Goal: Information Seeking & Learning: Understand process/instructions

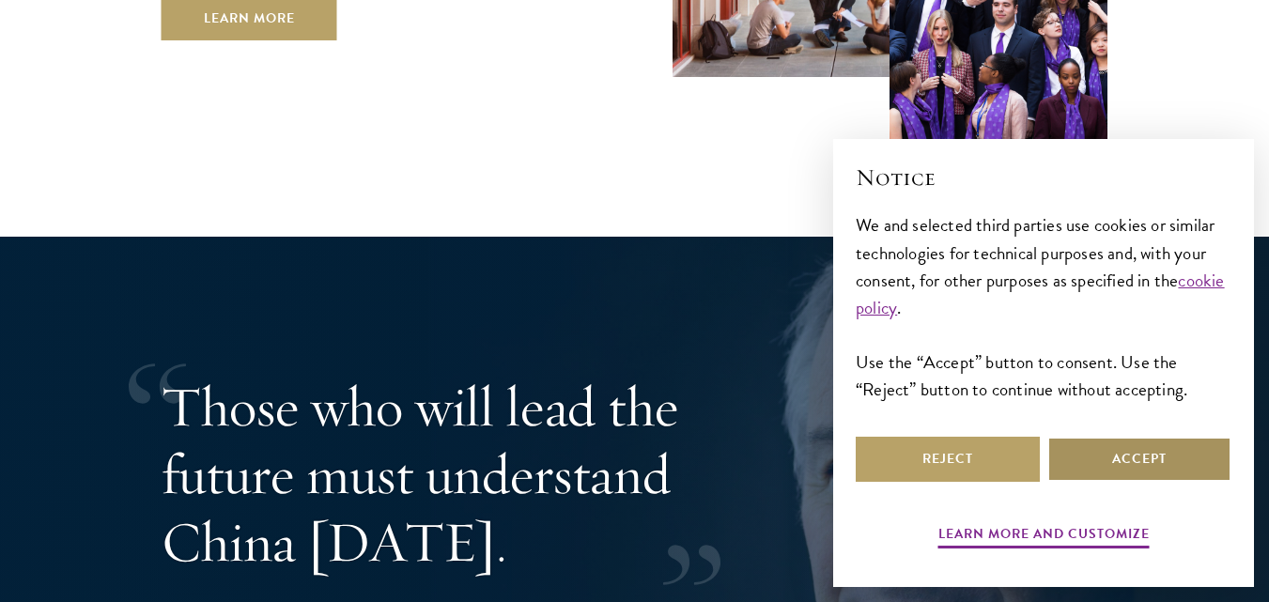
scroll to position [3410, 0]
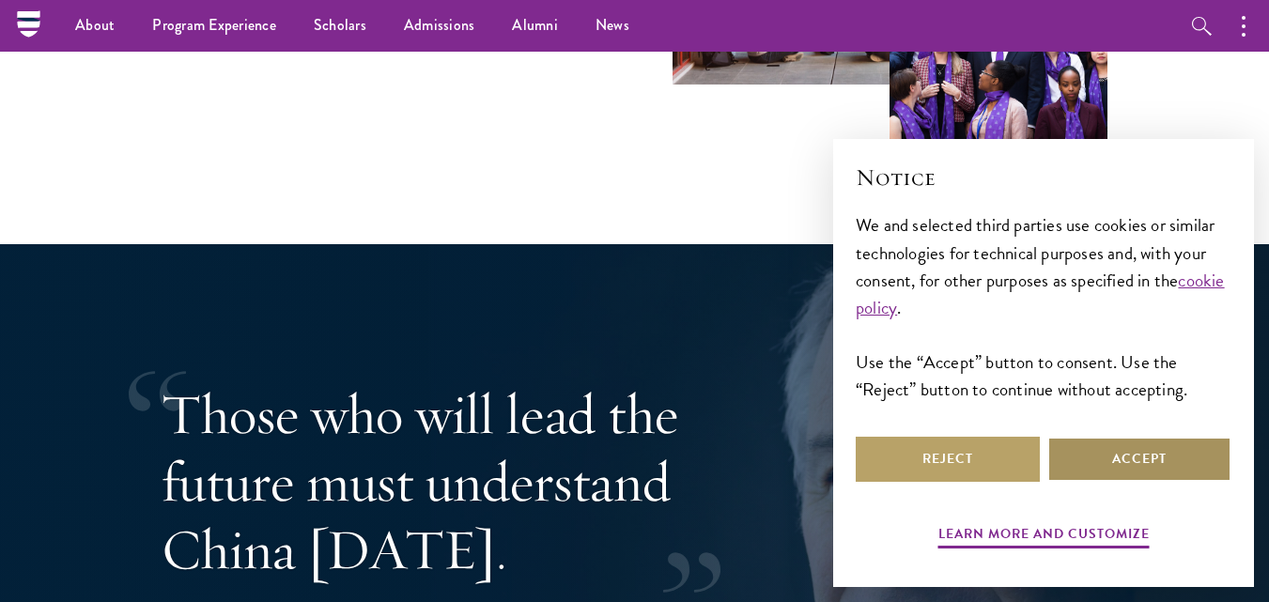
click at [1123, 456] on button "Accept" at bounding box center [1139, 459] width 184 height 45
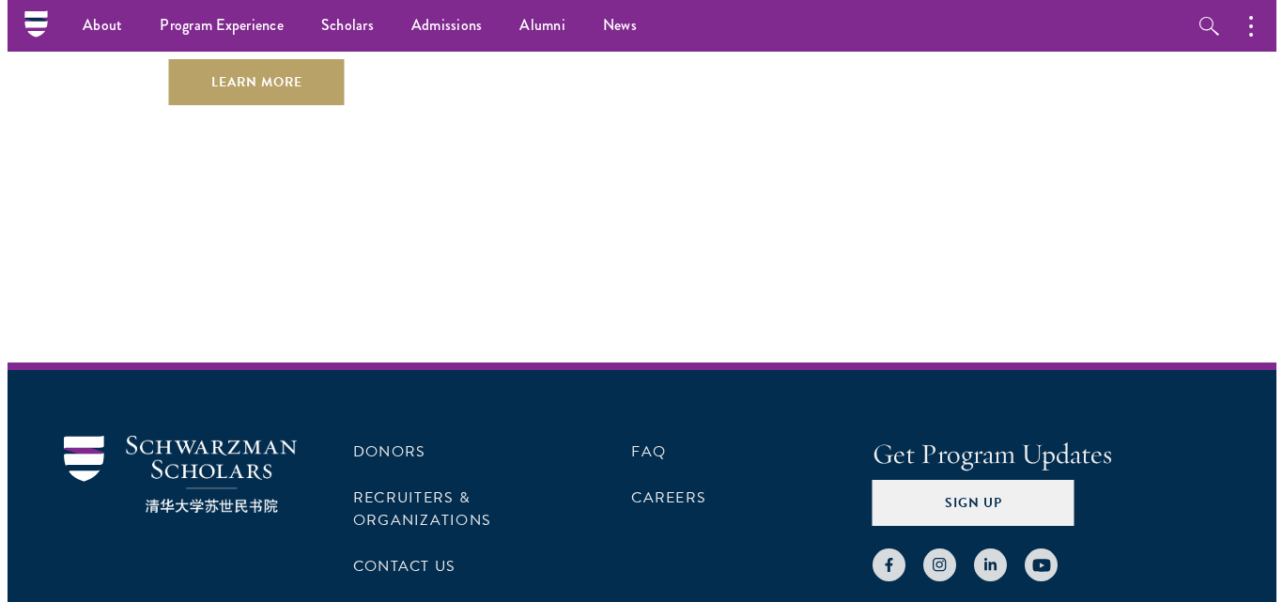
scroll to position [5592, 0]
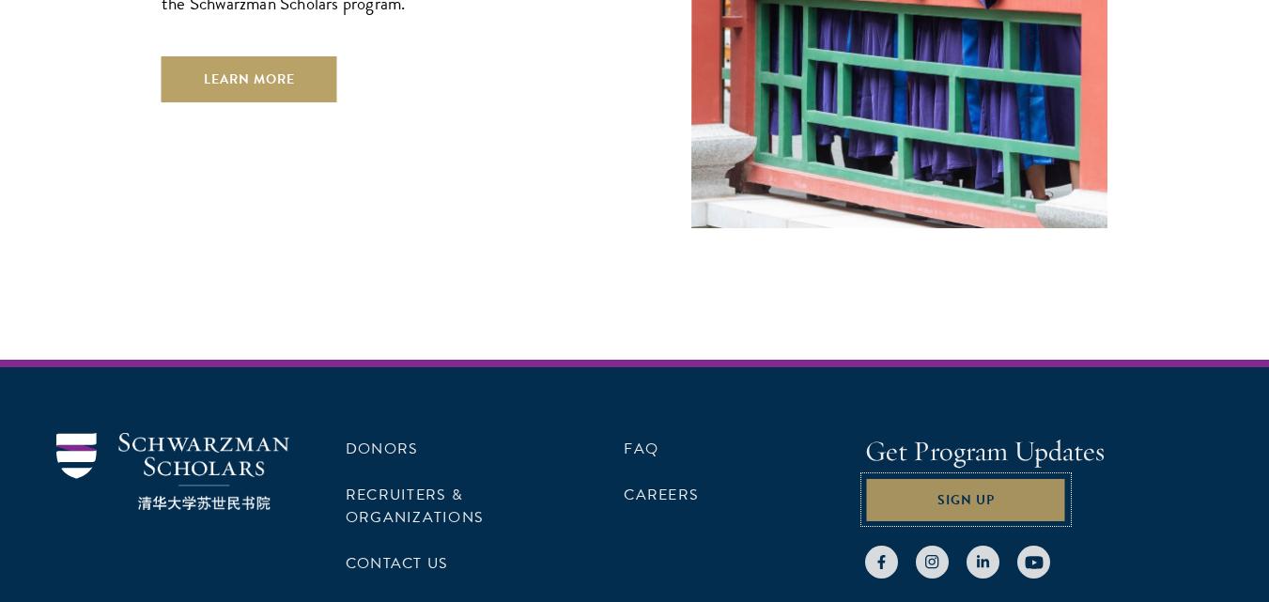
click at [931, 477] on button "Sign Up" at bounding box center [966, 499] width 202 height 45
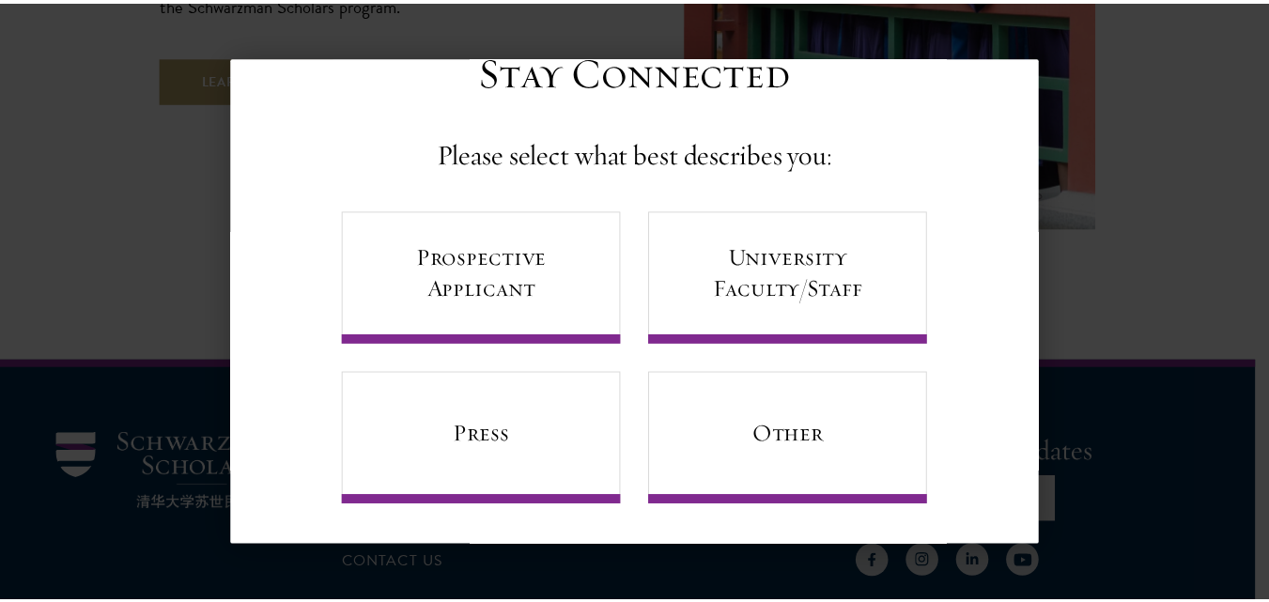
scroll to position [69, 0]
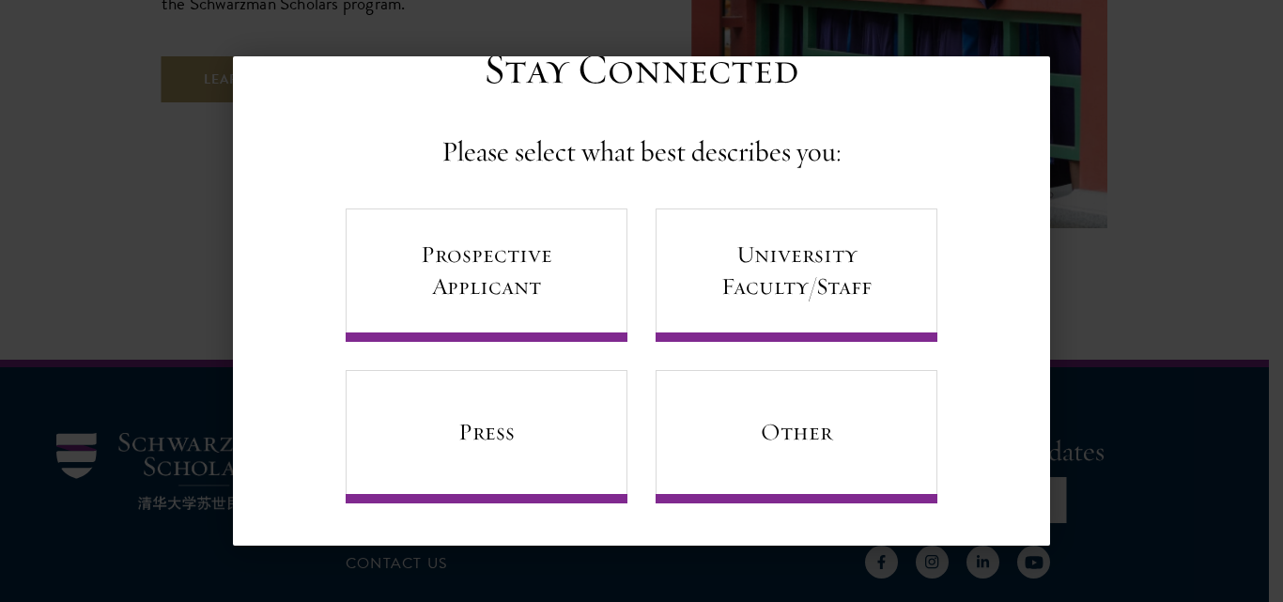
click at [1201, 105] on div "Back Stay Connected Please select what best describes you: Prospective Applican…" at bounding box center [641, 300] width 1283 height 489
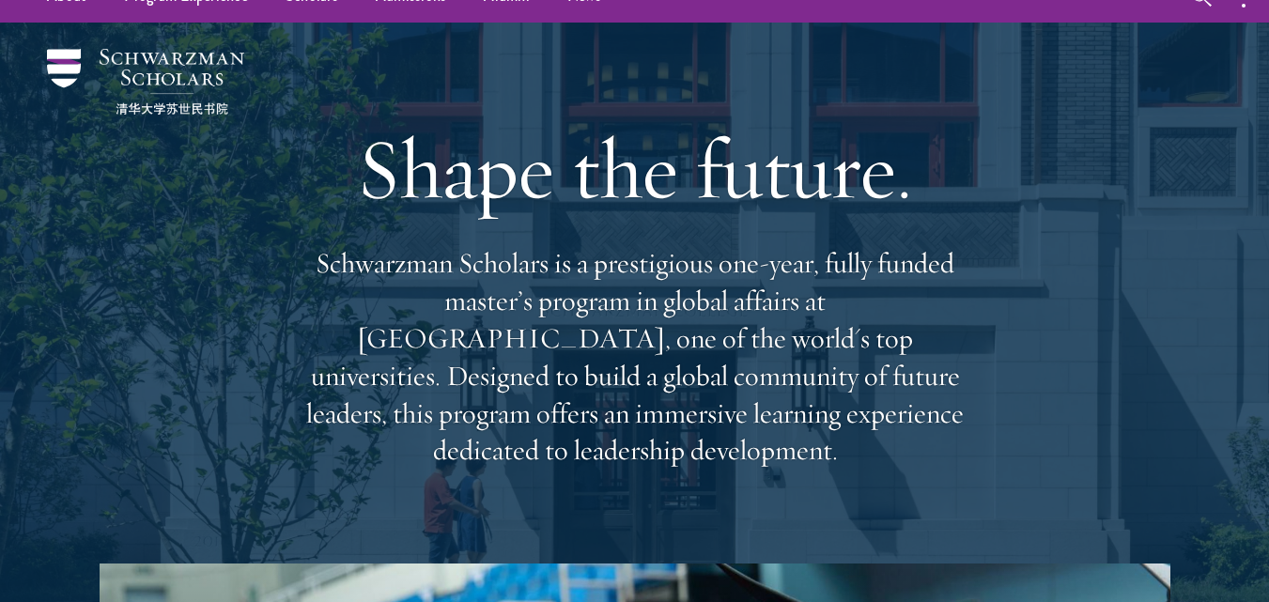
scroll to position [0, 0]
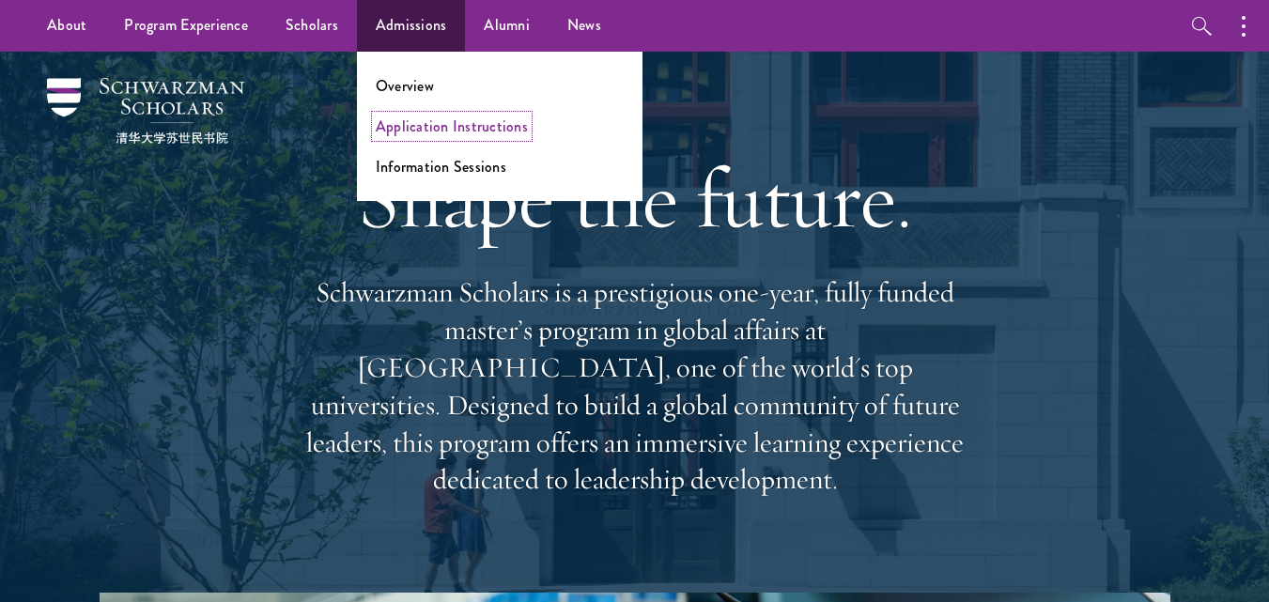
click at [454, 120] on link "Application Instructions" at bounding box center [452, 127] width 152 height 22
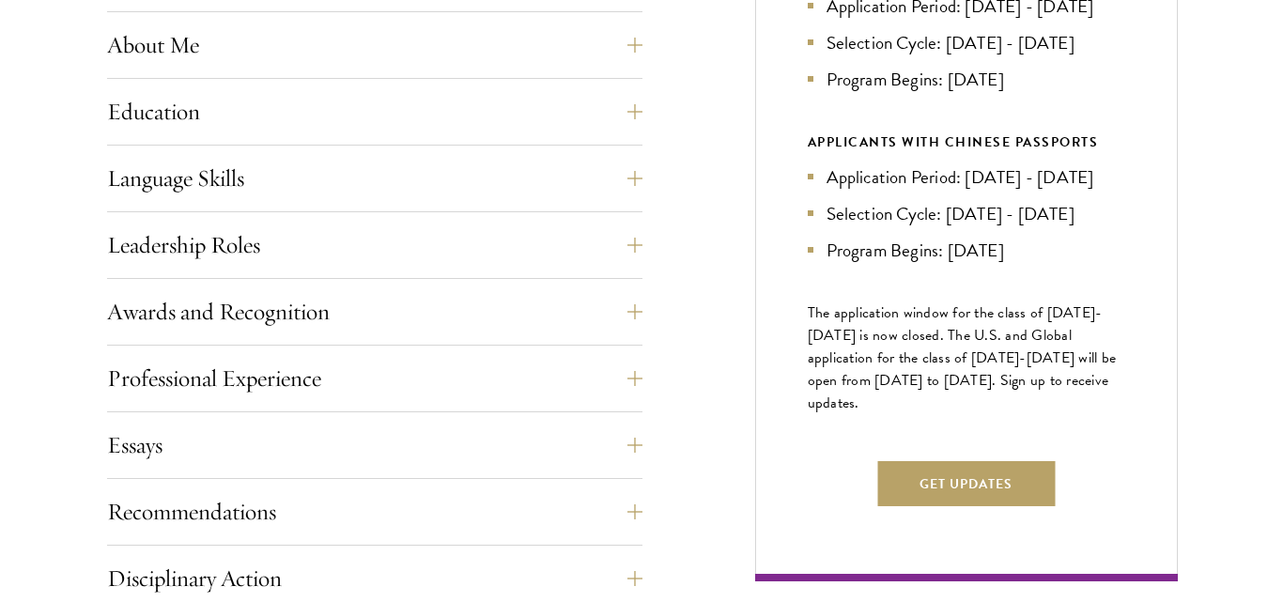
scroll to position [928, 0]
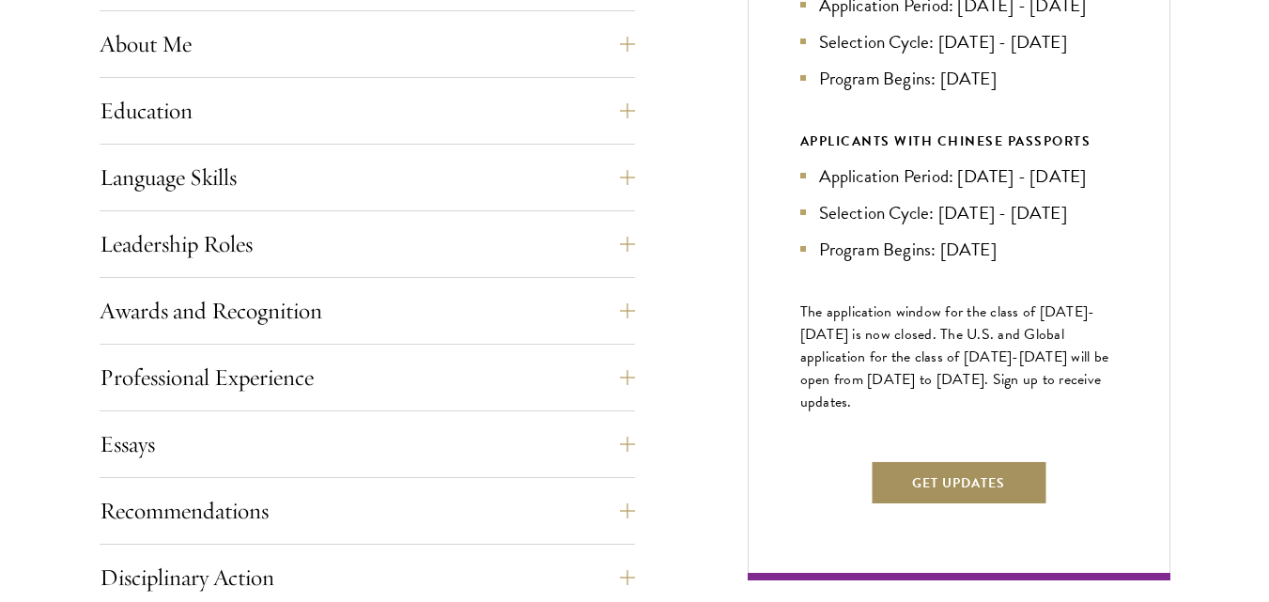
click at [954, 505] on button "Get Updates" at bounding box center [958, 482] width 177 height 45
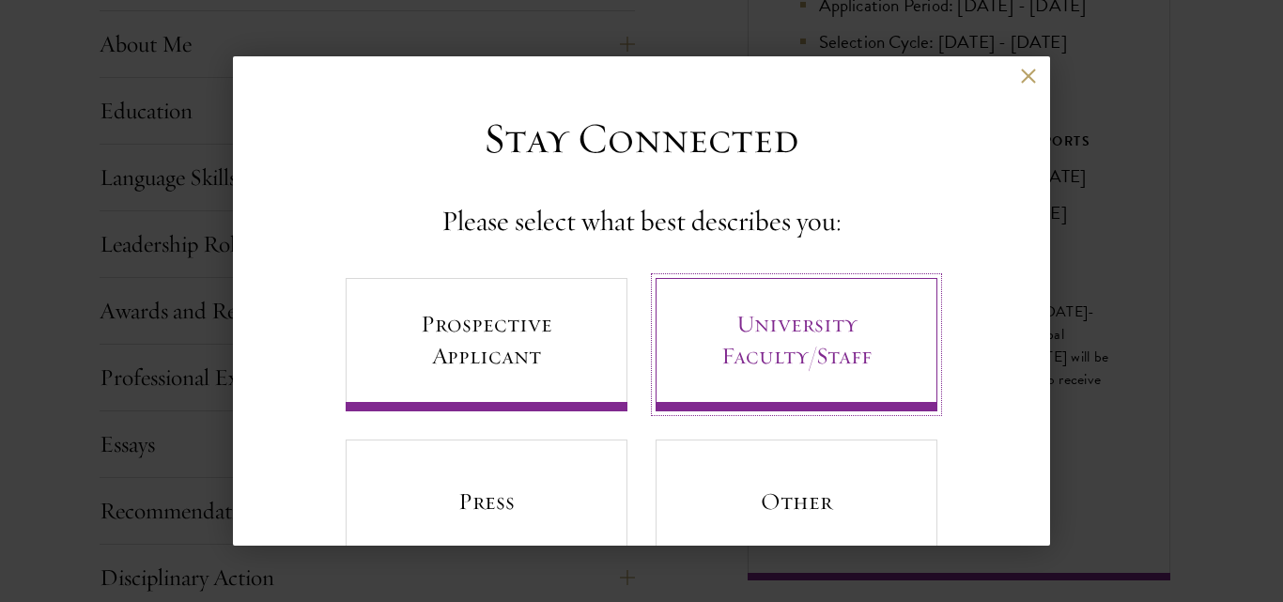
click at [775, 373] on link "University Faculty/Staff" at bounding box center [796, 344] width 282 height 133
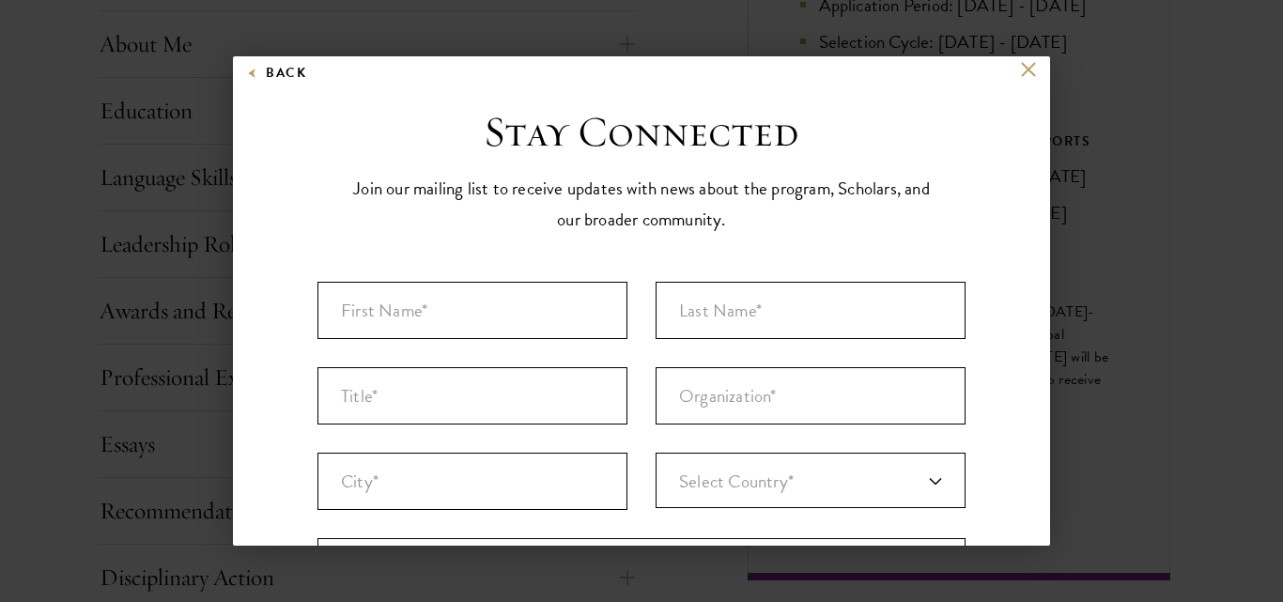
scroll to position [0, 0]
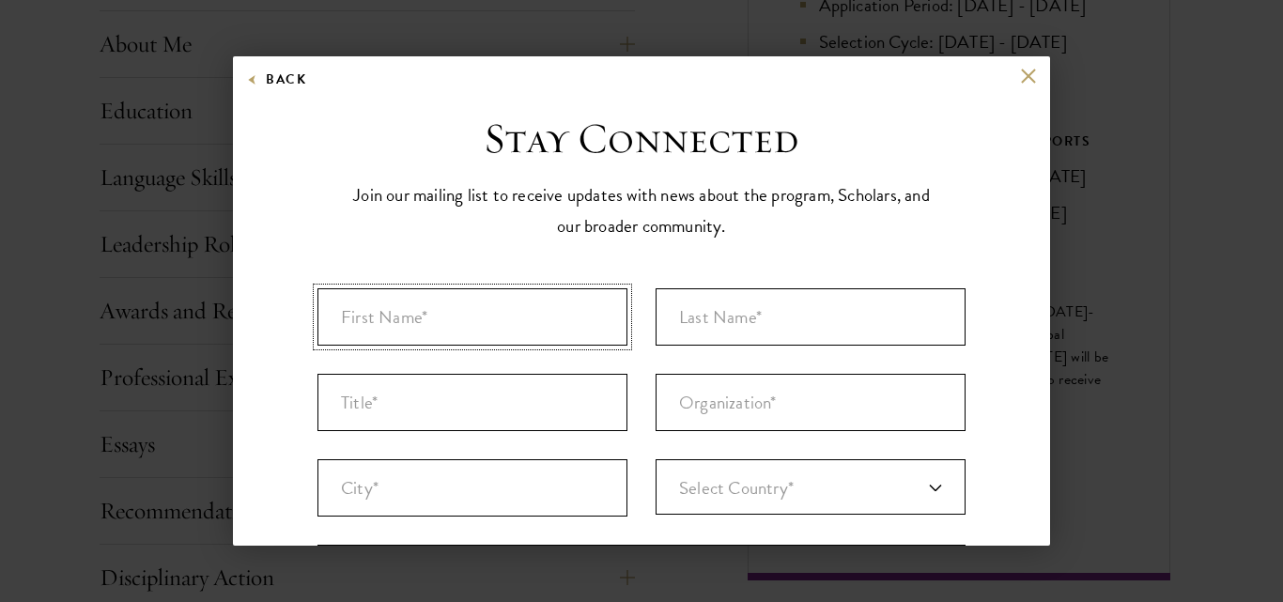
click at [456, 298] on input "First Name* *" at bounding box center [472, 316] width 310 height 57
type input "Suhaib"
type input "Ahmed"
type input "Masalaha"
type input "[GEOGRAPHIC_DATA]"
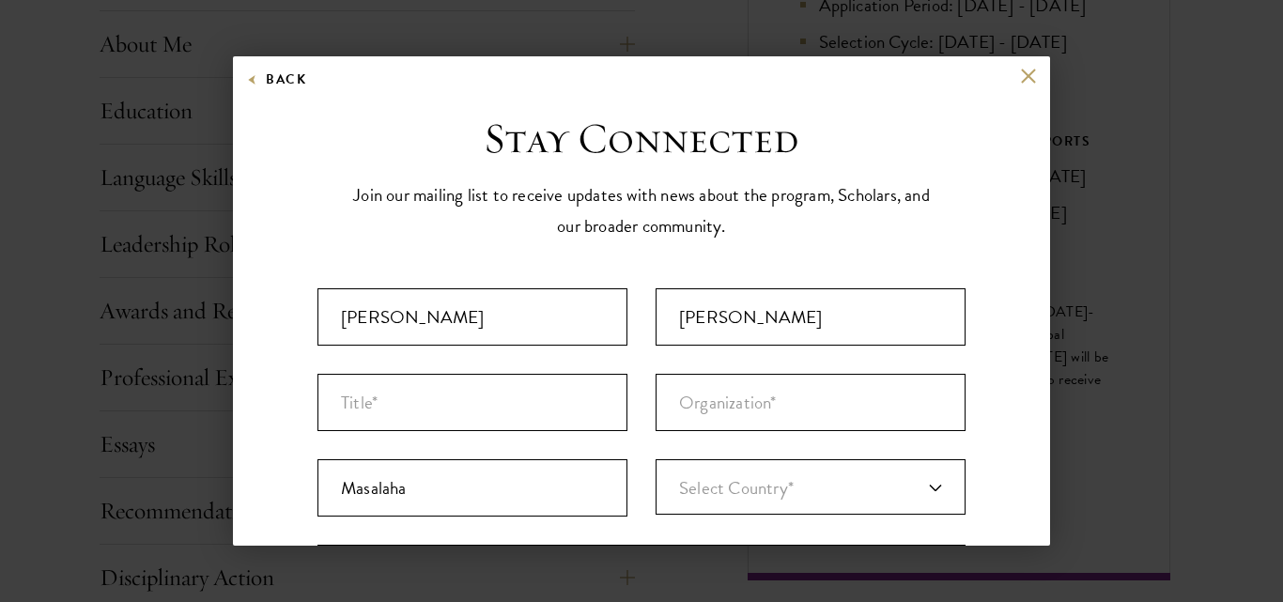
type input "suhaibnuur04@gmail.com"
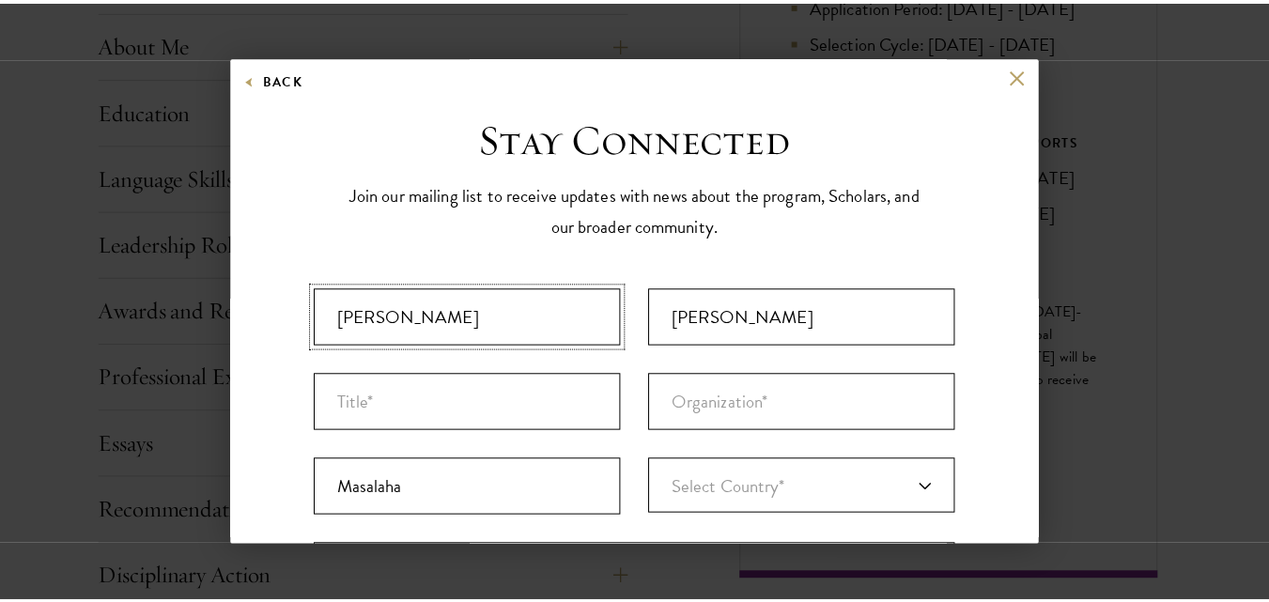
scroll to position [15, 0]
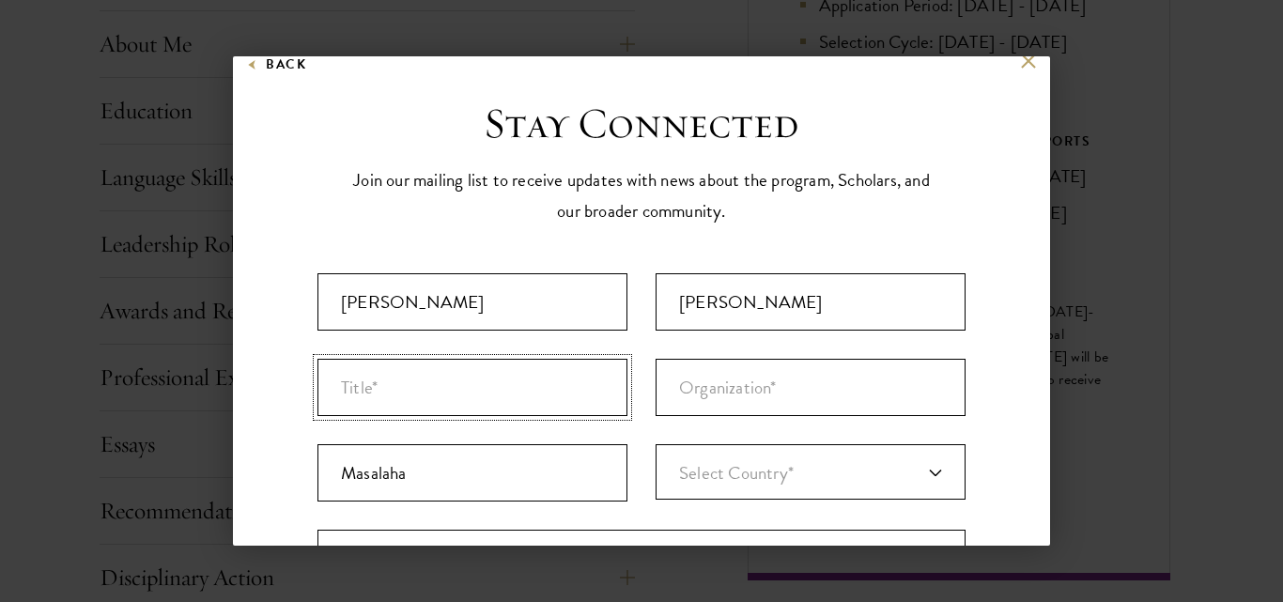
click at [494, 387] on input "Title *" at bounding box center [472, 387] width 310 height 57
type input "m"
type input "MR"
click at [783, 384] on input "Organization *" at bounding box center [810, 387] width 310 height 57
click at [1071, 163] on div "Back Stay Connected Please select what best describes you: Prospective Applican…" at bounding box center [641, 300] width 1283 height 489
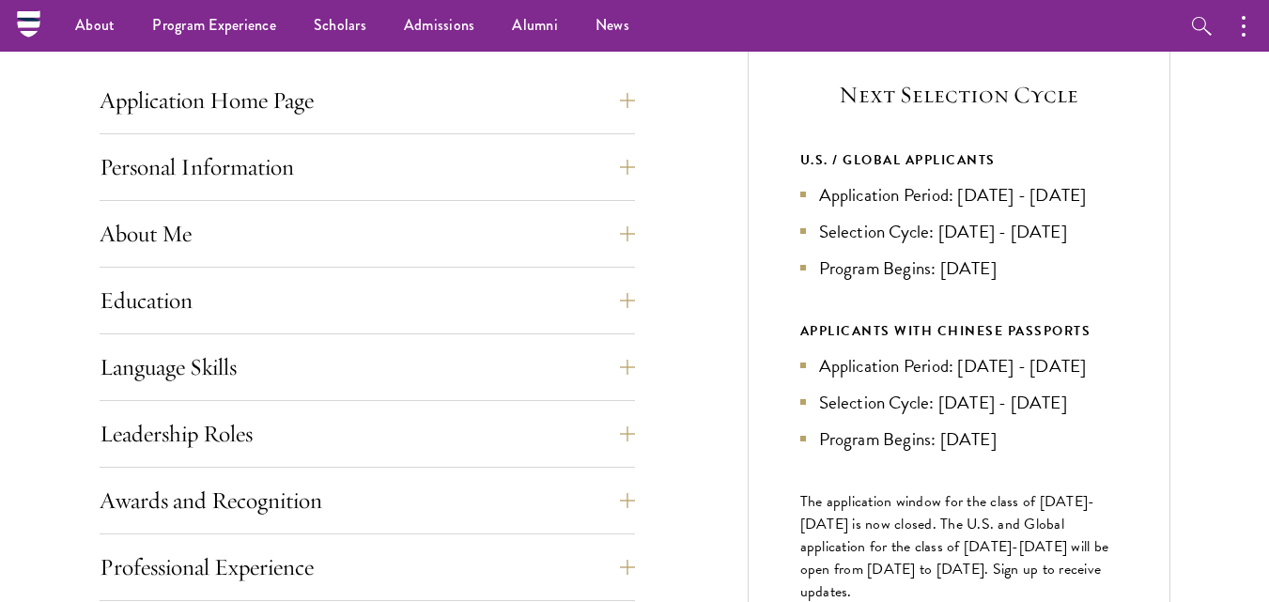
click at [911, 146] on div "Next Selection Cycle U.S. / GLOBAL APPLICANTS Application Period: Apr 2026 - Se…" at bounding box center [959, 396] width 423 height 748
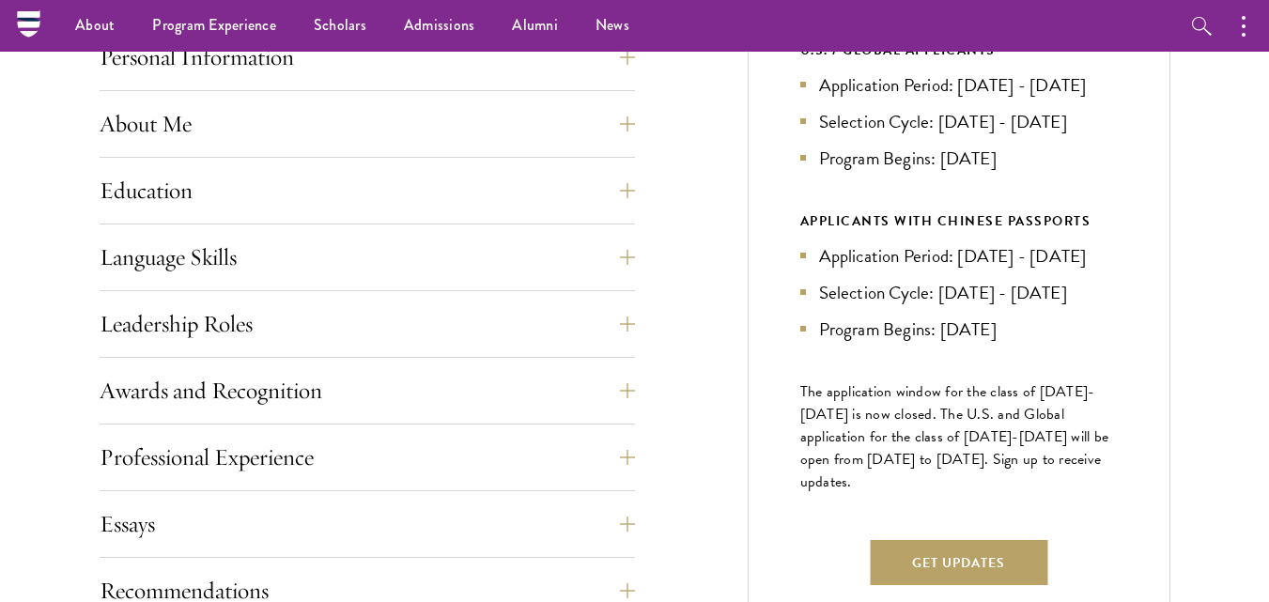
scroll to position [846, 0]
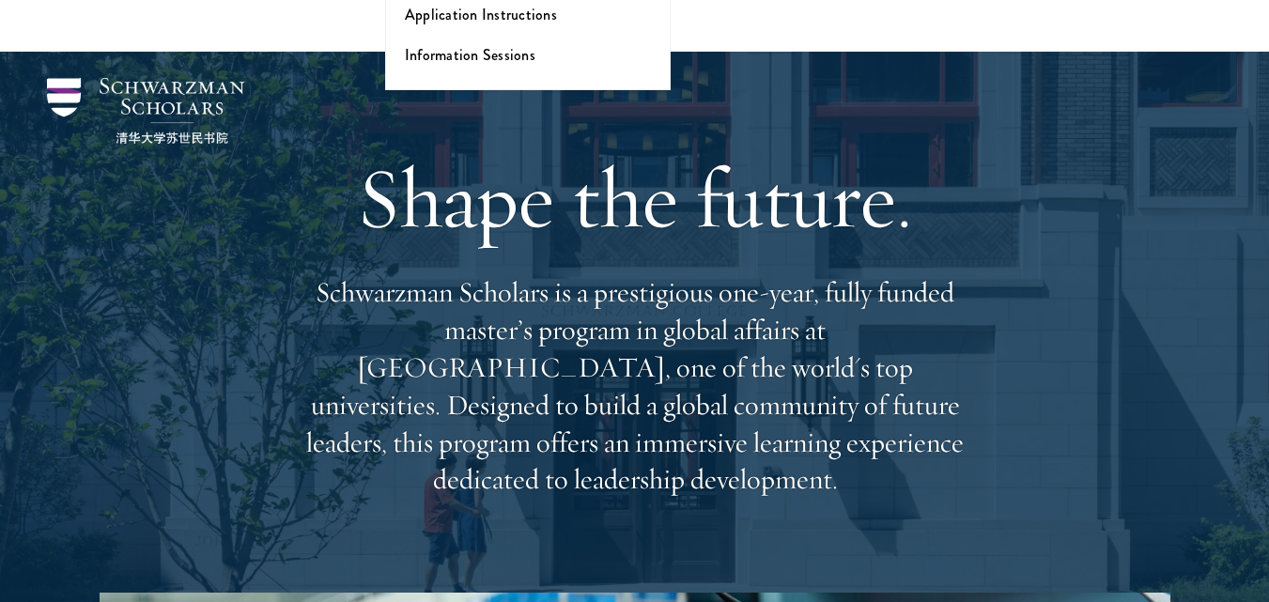
scroll to position [526, 0]
